Goal: Go to known website: Access a specific website the user already knows

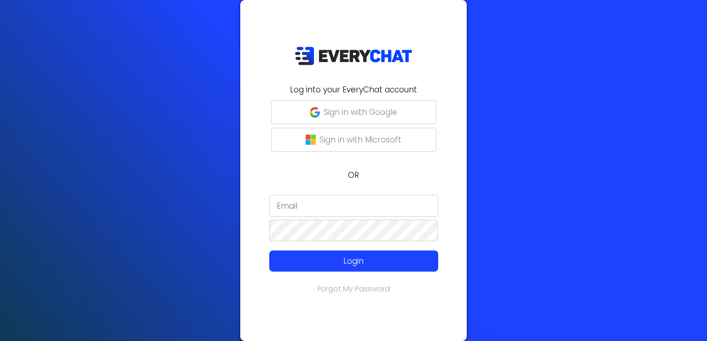
click at [364, 114] on p "Sign in with Google" at bounding box center [360, 112] width 74 height 12
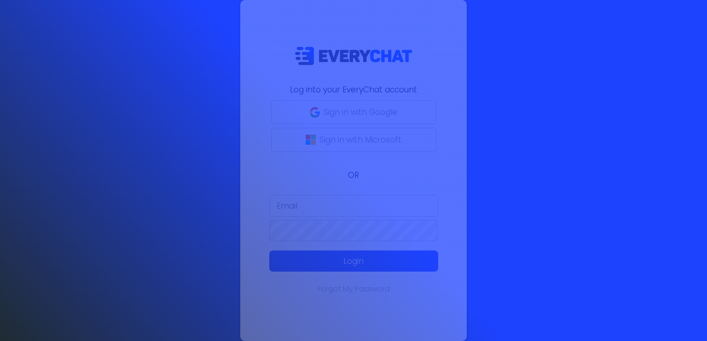
click at [385, 110] on p "Sign in with Google" at bounding box center [360, 112] width 74 height 12
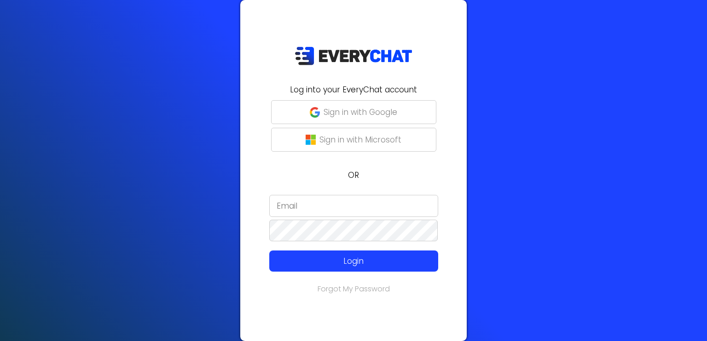
click at [366, 118] on p "Sign in with Google" at bounding box center [360, 112] width 74 height 12
